Goal: Task Accomplishment & Management: Use online tool/utility

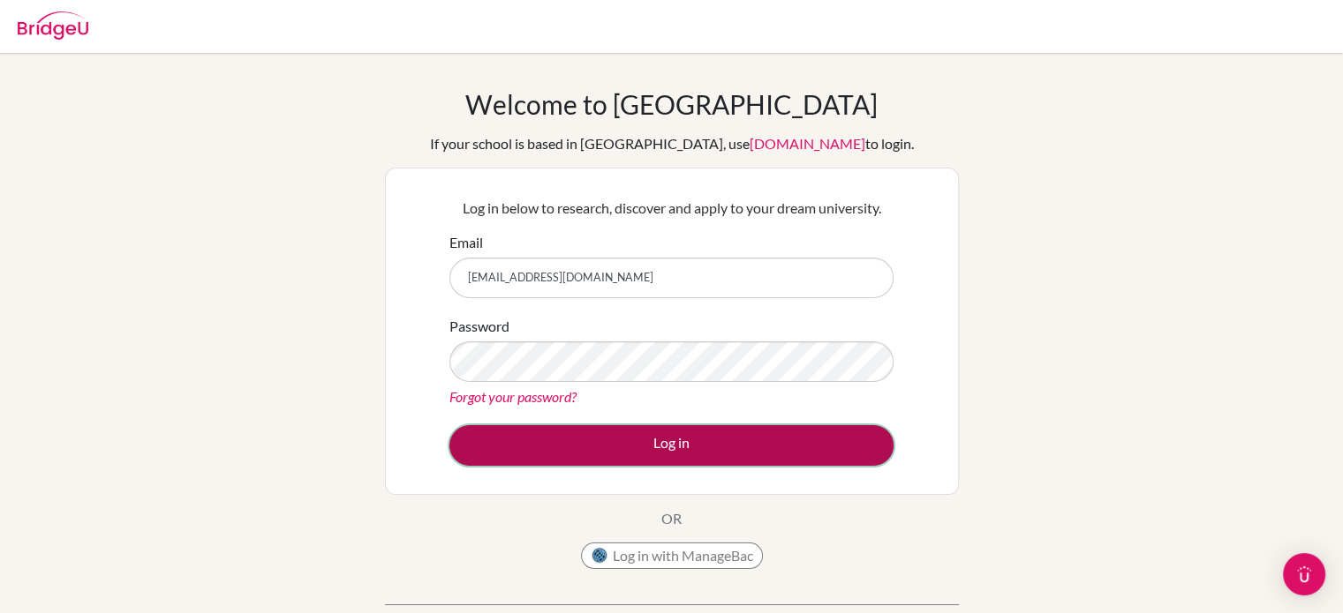
click at [667, 434] on button "Log in" at bounding box center [671, 445] width 444 height 41
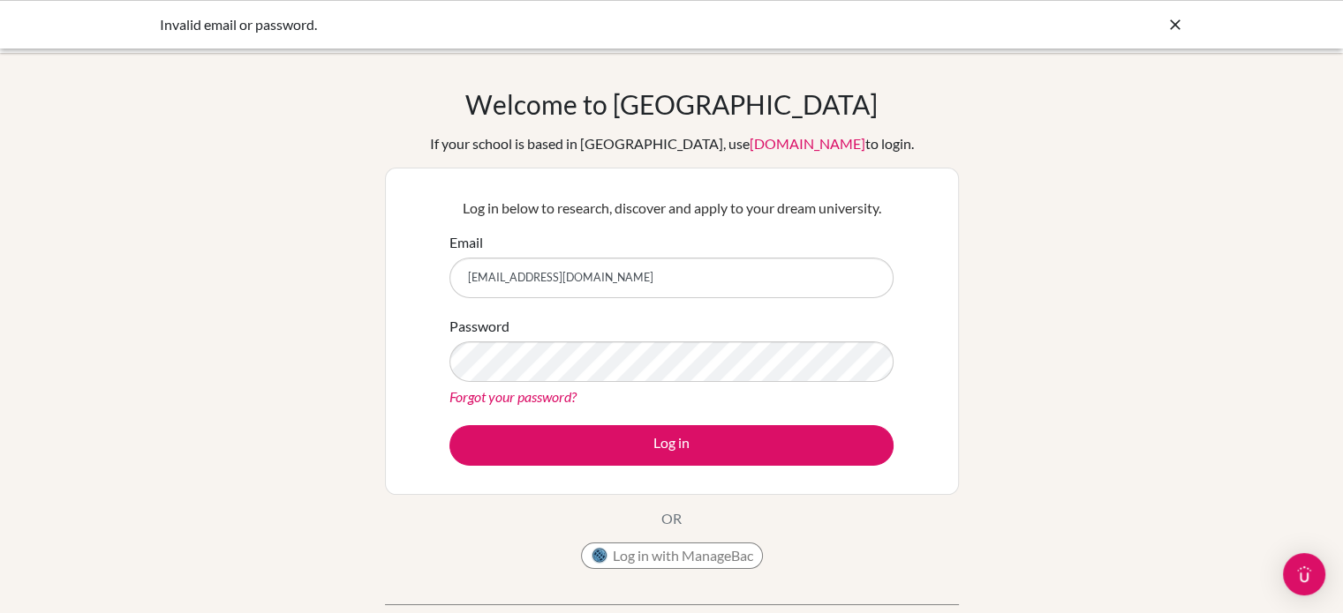
click at [1173, 25] on icon at bounding box center [1175, 25] width 18 height 18
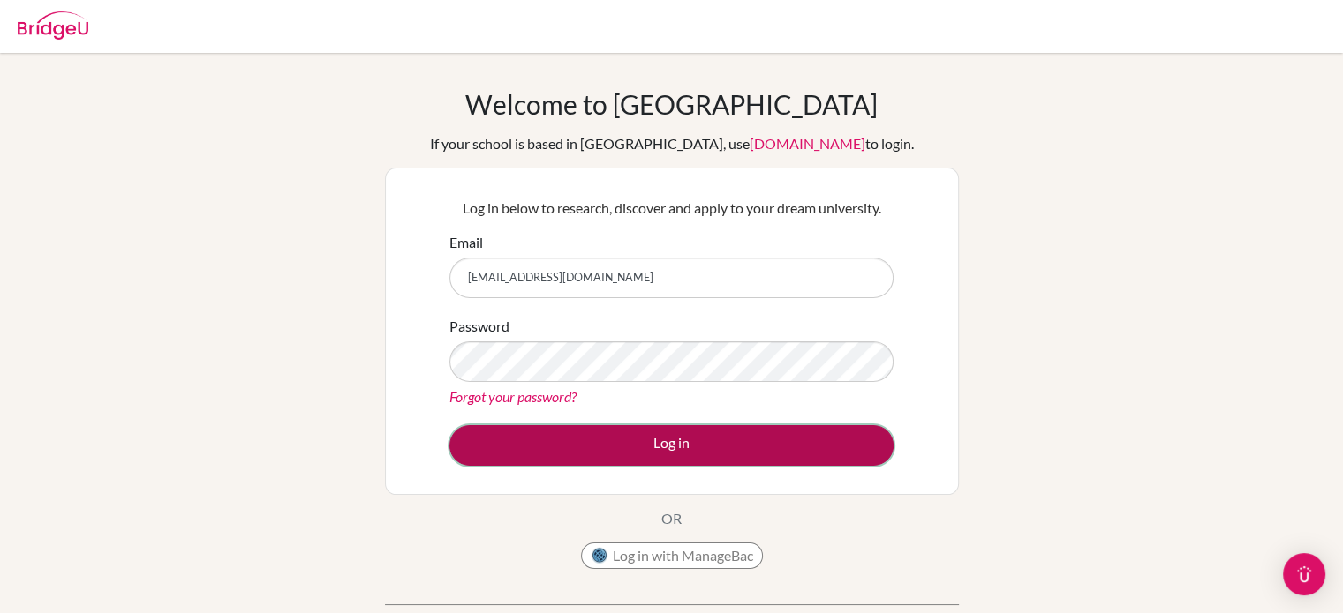
click at [678, 441] on button "Log in" at bounding box center [671, 445] width 444 height 41
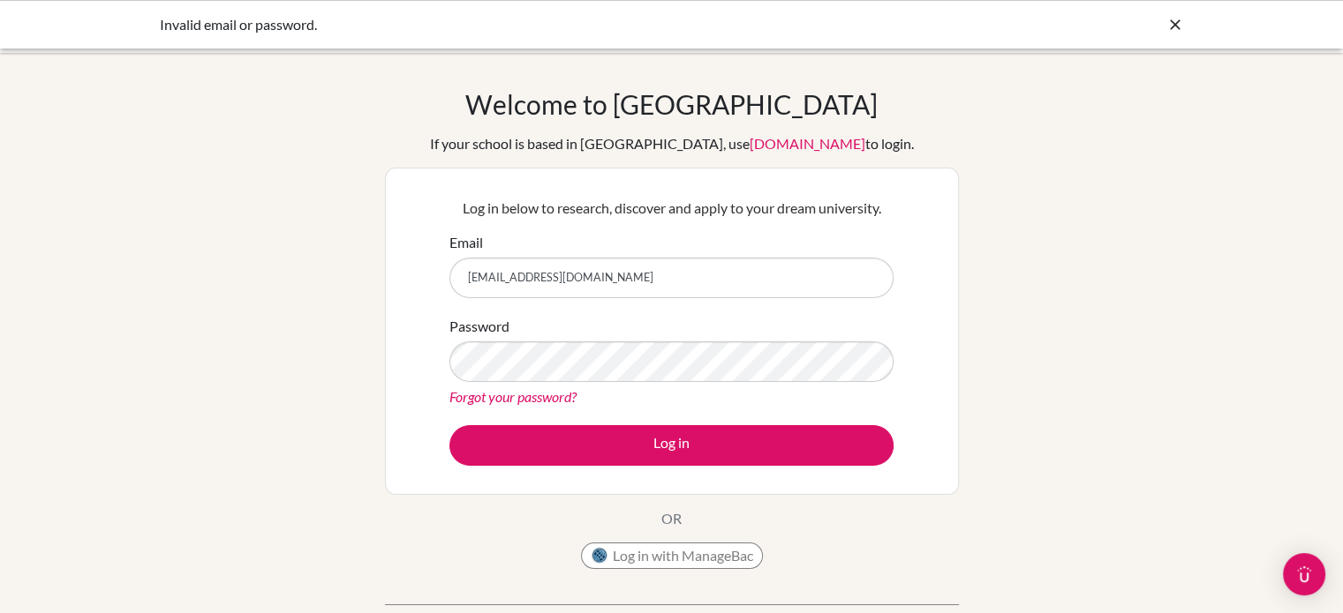
click at [1172, 25] on icon at bounding box center [1175, 25] width 18 height 18
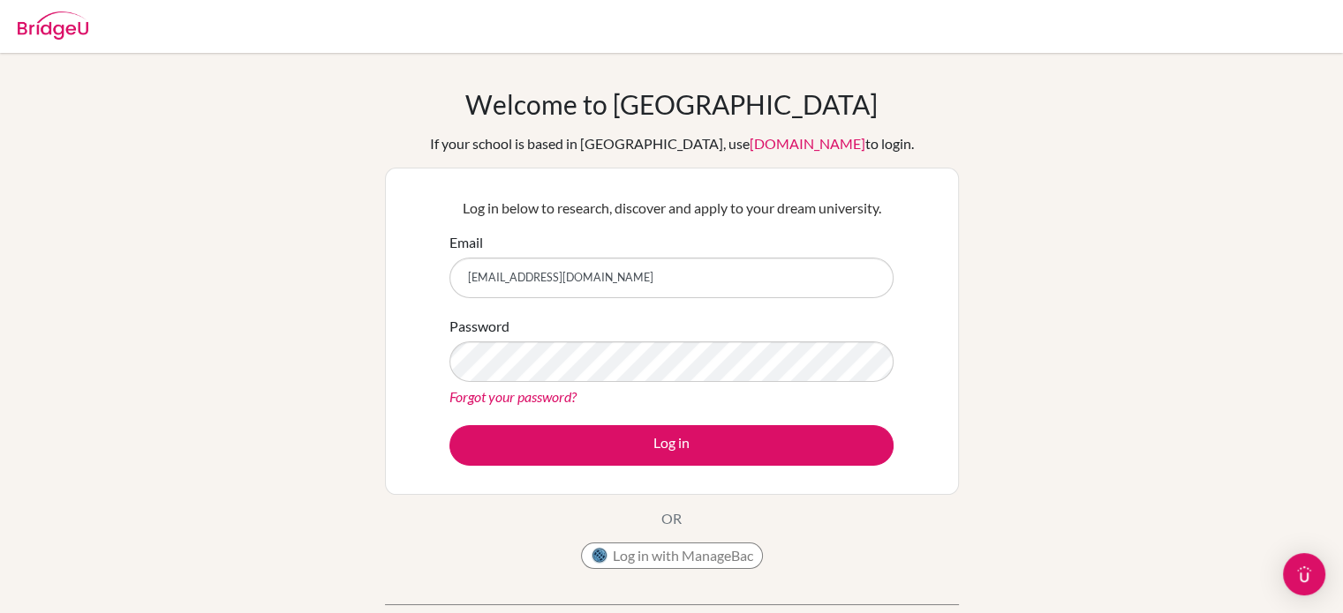
click at [2, 208] on div "Welcome to BridgeU If your school is based in China, use app.bridge-u.com.cn to…" at bounding box center [671, 376] width 1343 height 577
